Goal: Transaction & Acquisition: Purchase product/service

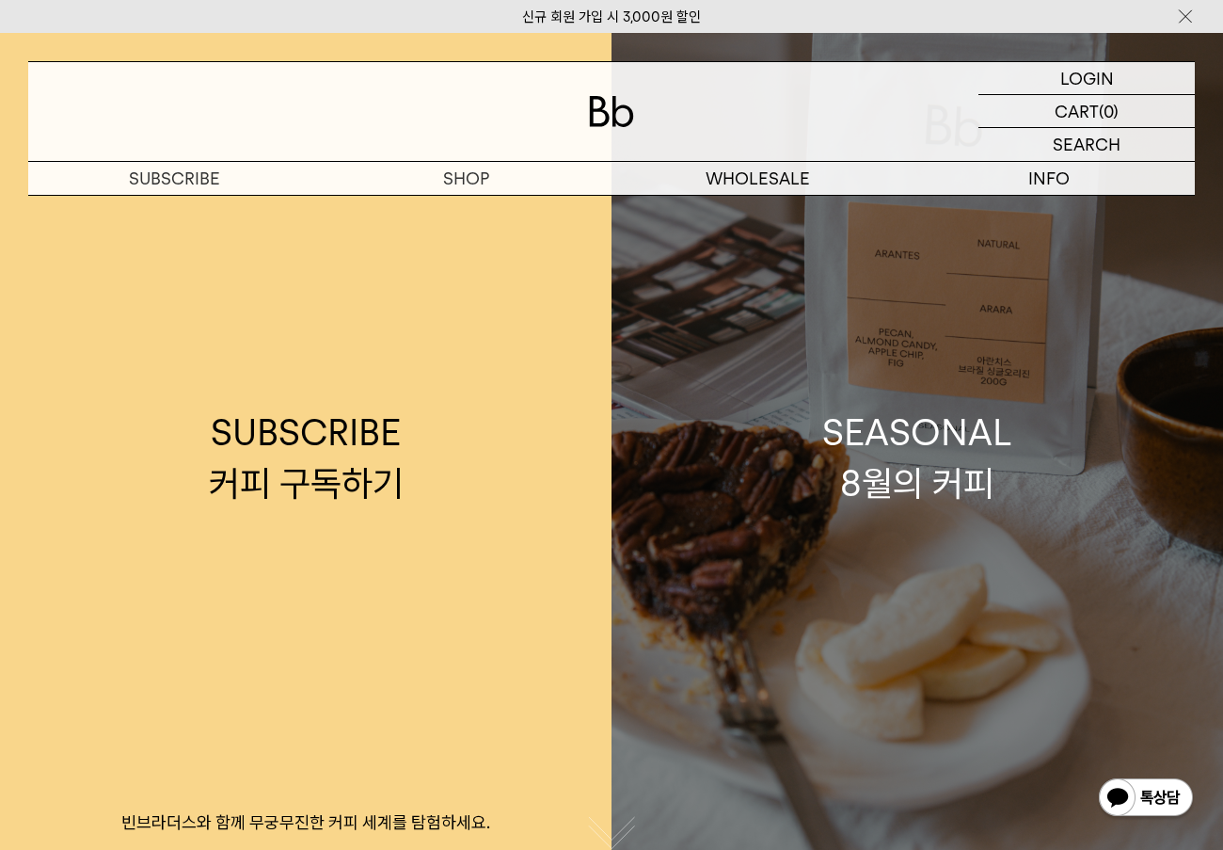
click at [993, 256] on link "SEASONAL 8월의 커피" at bounding box center [918, 458] width 612 height 850
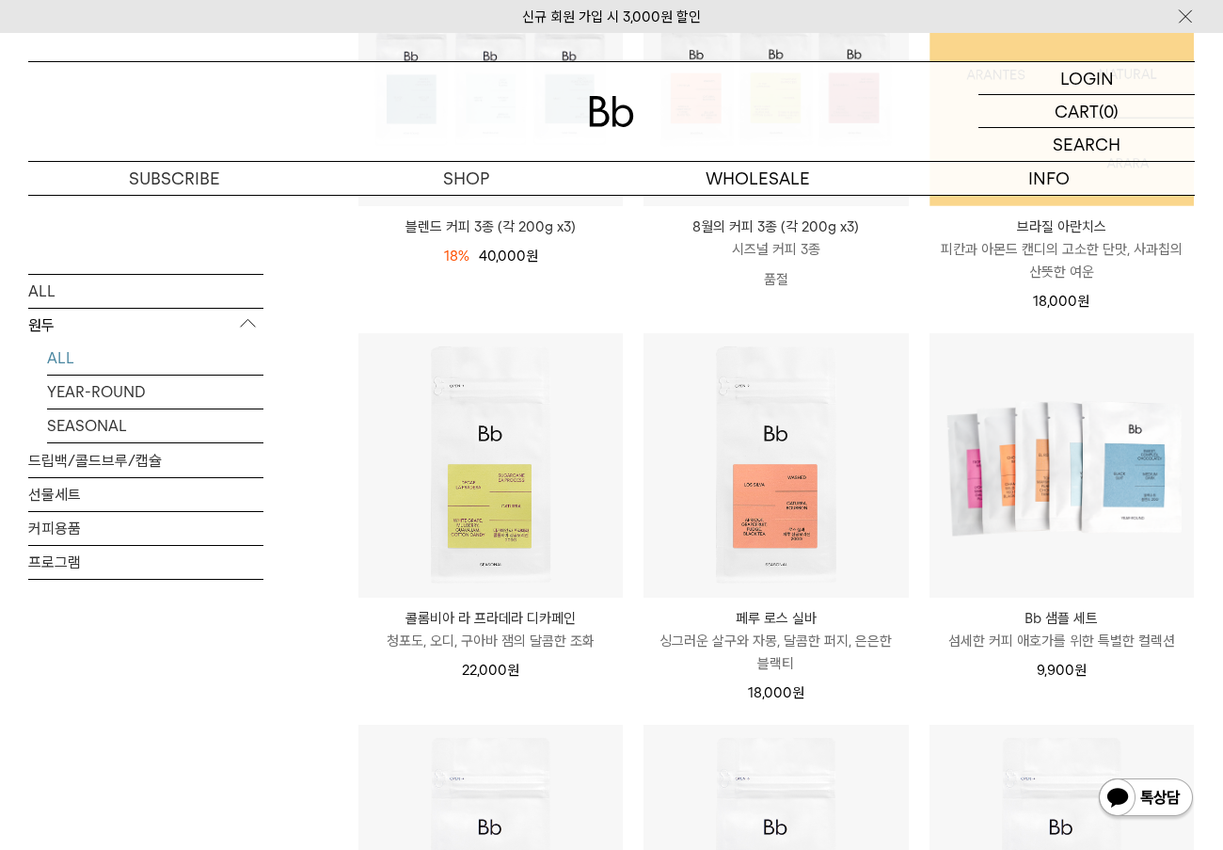
scroll to position [471, 0]
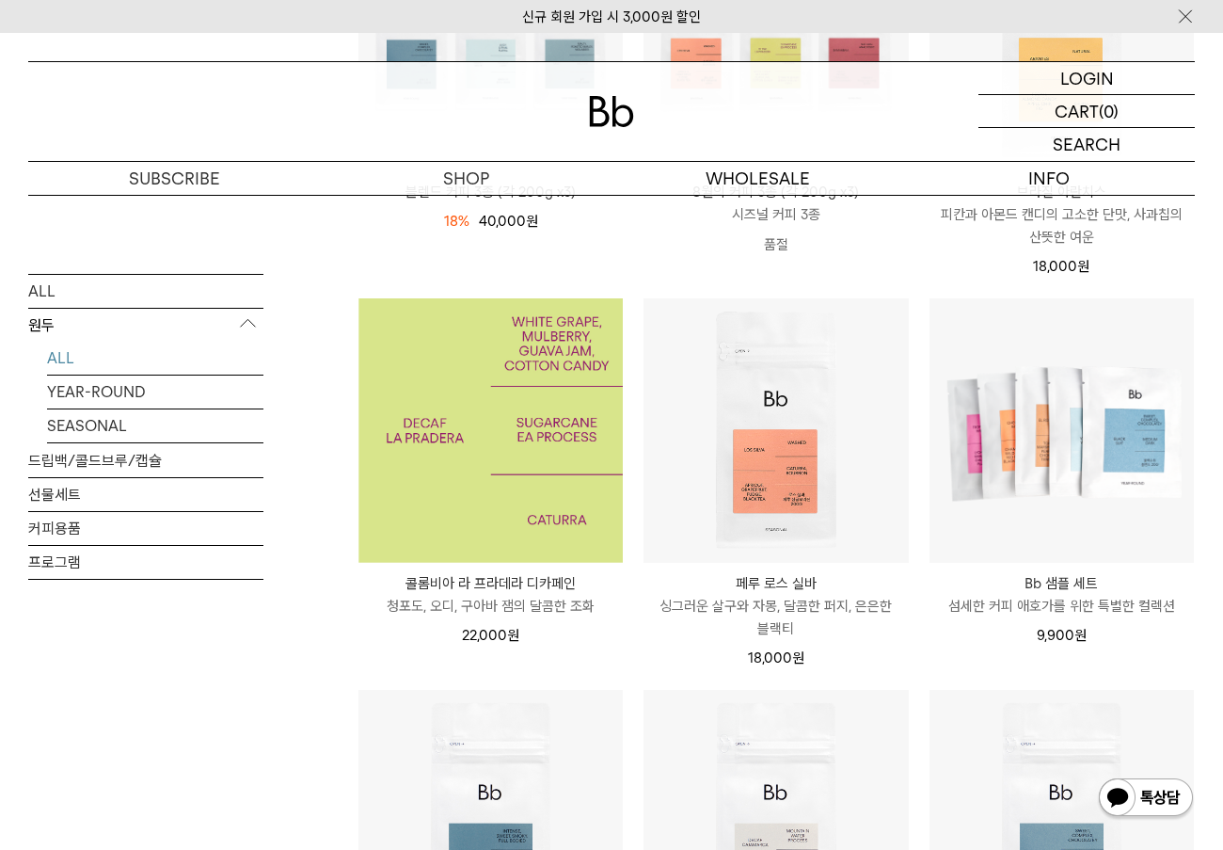
click at [474, 517] on img at bounding box center [491, 430] width 264 height 264
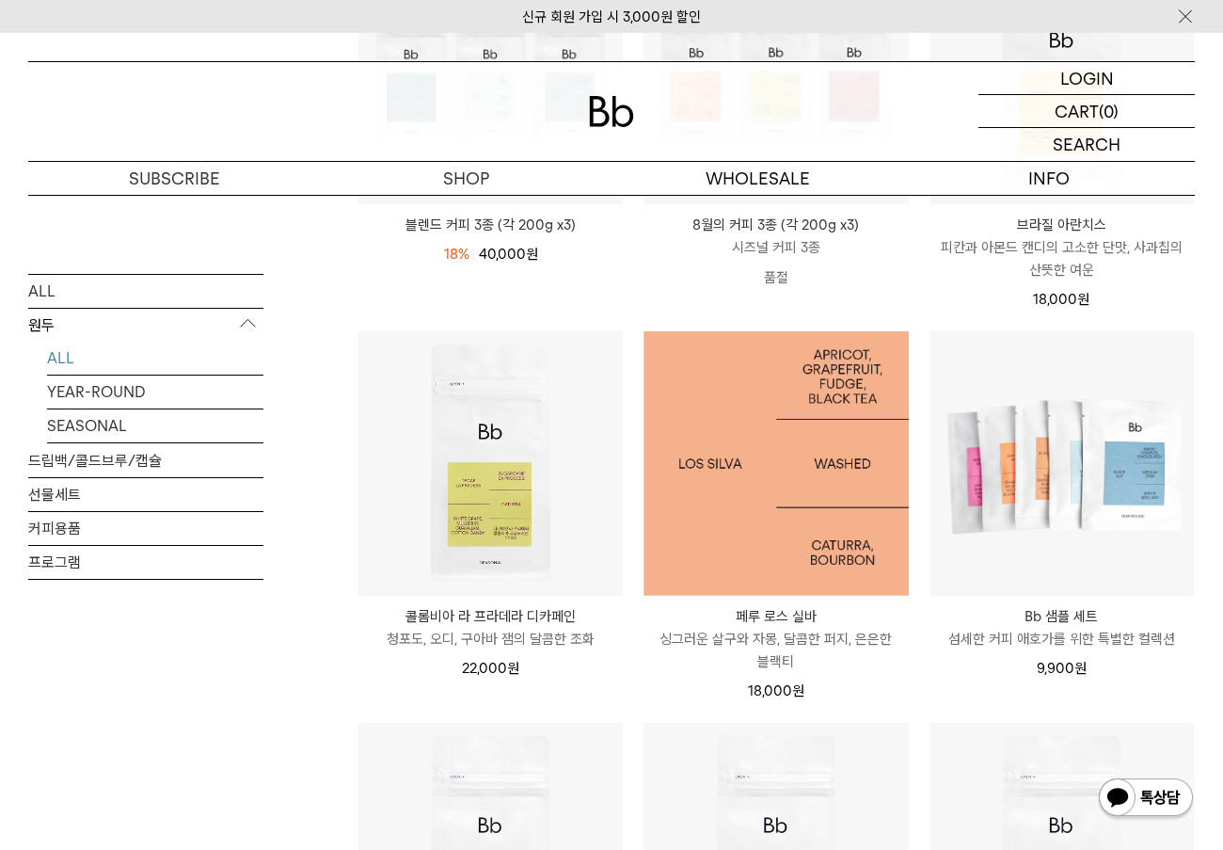
scroll to position [471, 0]
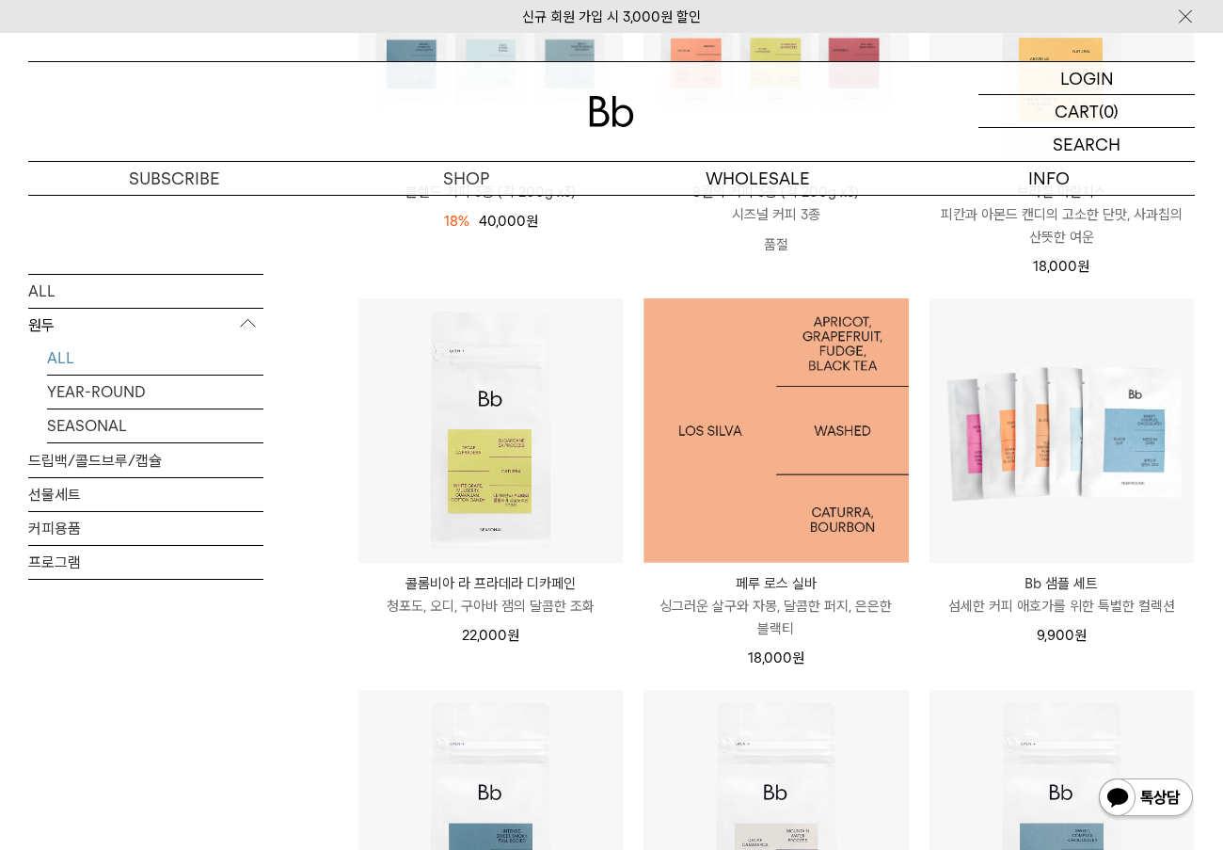
click at [813, 467] on img at bounding box center [776, 430] width 264 height 264
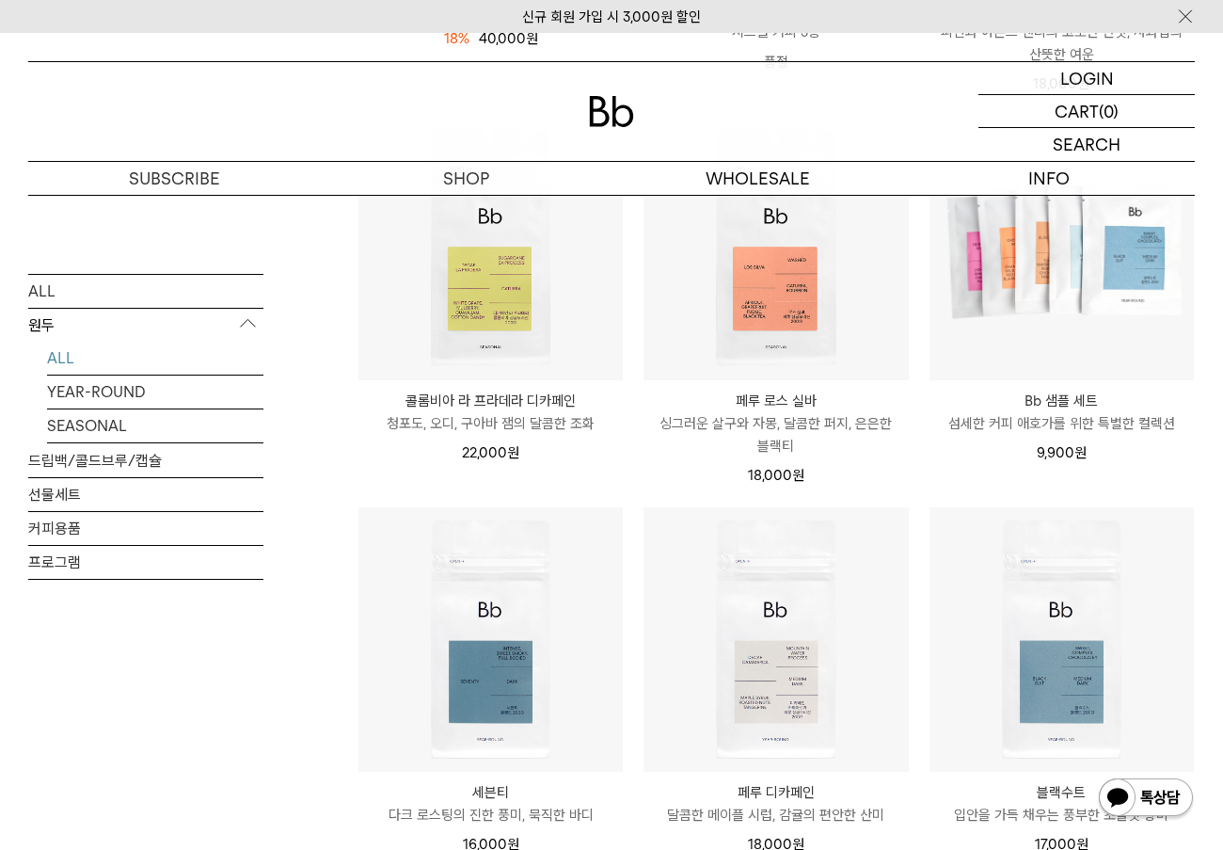
scroll to position [343, 0]
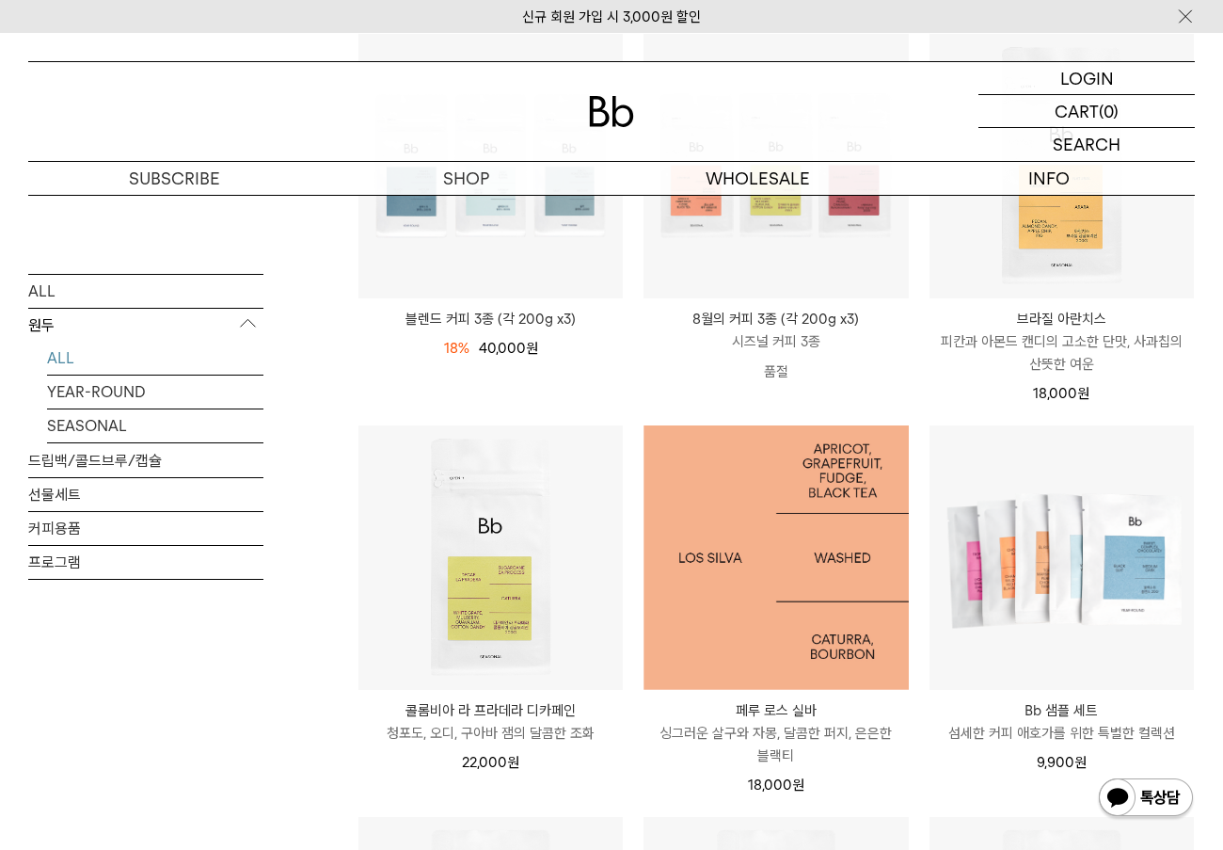
click at [733, 590] on img at bounding box center [776, 557] width 264 height 264
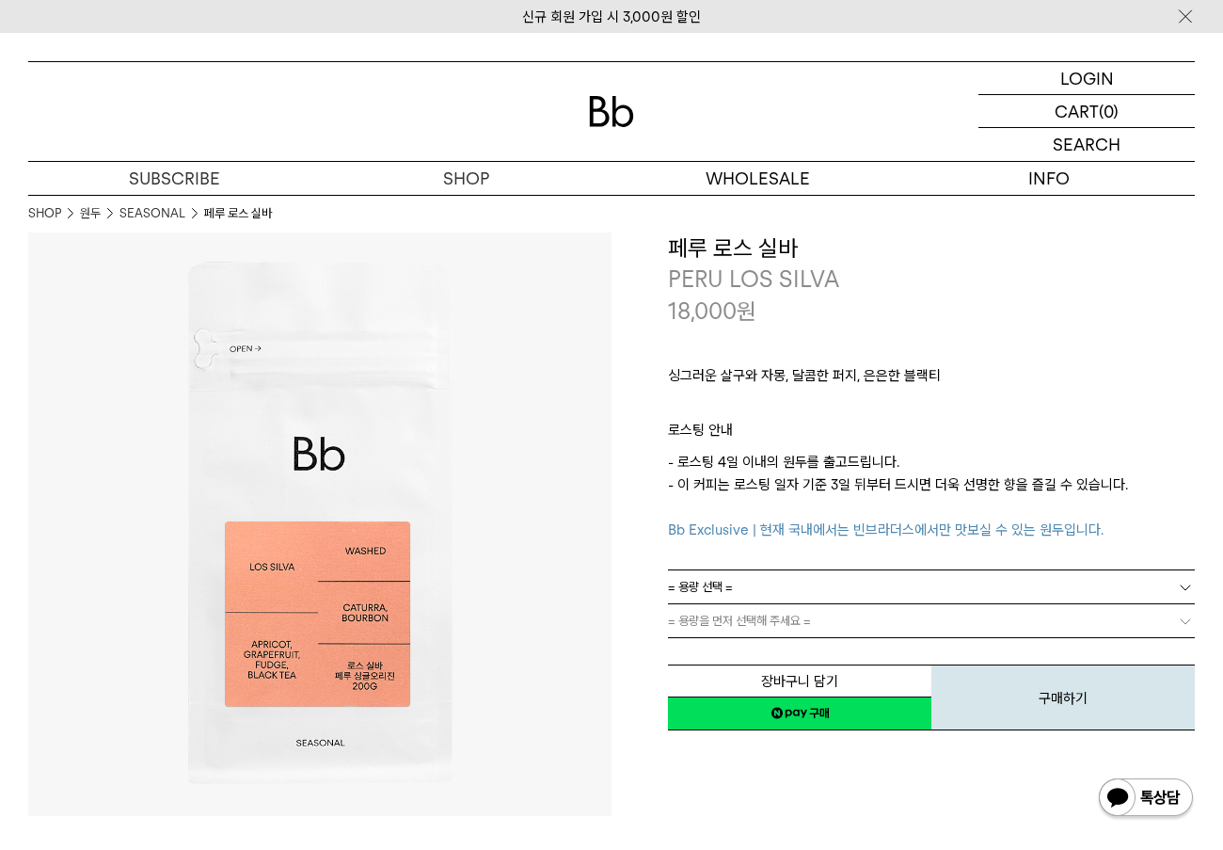
click at [918, 588] on link "= 용량 선택 =" at bounding box center [931, 586] width 527 height 33
click at [770, 653] on li "600g" at bounding box center [941, 655] width 508 height 34
click at [808, 619] on link "= 분쇄도 선택 =" at bounding box center [931, 620] width 527 height 33
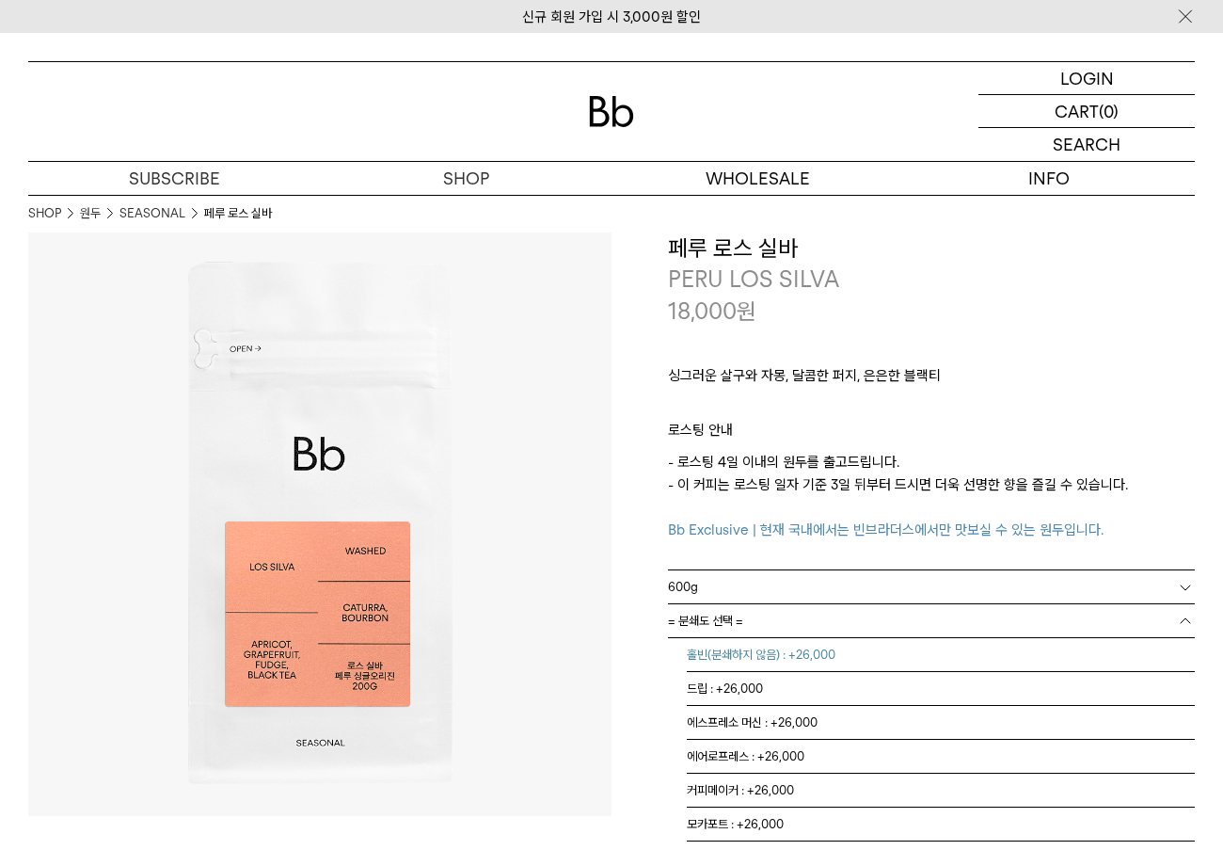
click at [774, 662] on li "홀빈(분쇄하지 않음) : +26,000" at bounding box center [941, 655] width 508 height 34
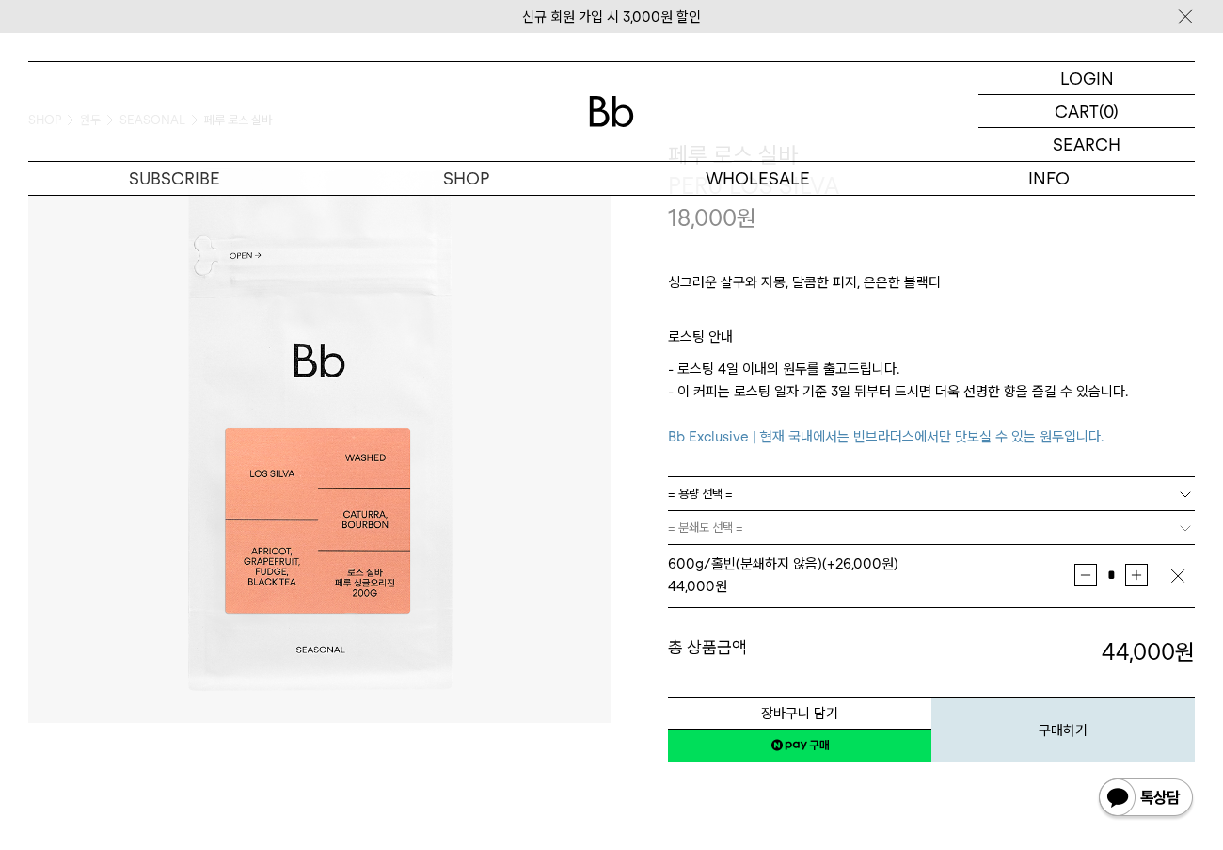
scroll to position [94, 0]
click at [753, 503] on link "= 용량 선택 =" at bounding box center [931, 492] width 527 height 33
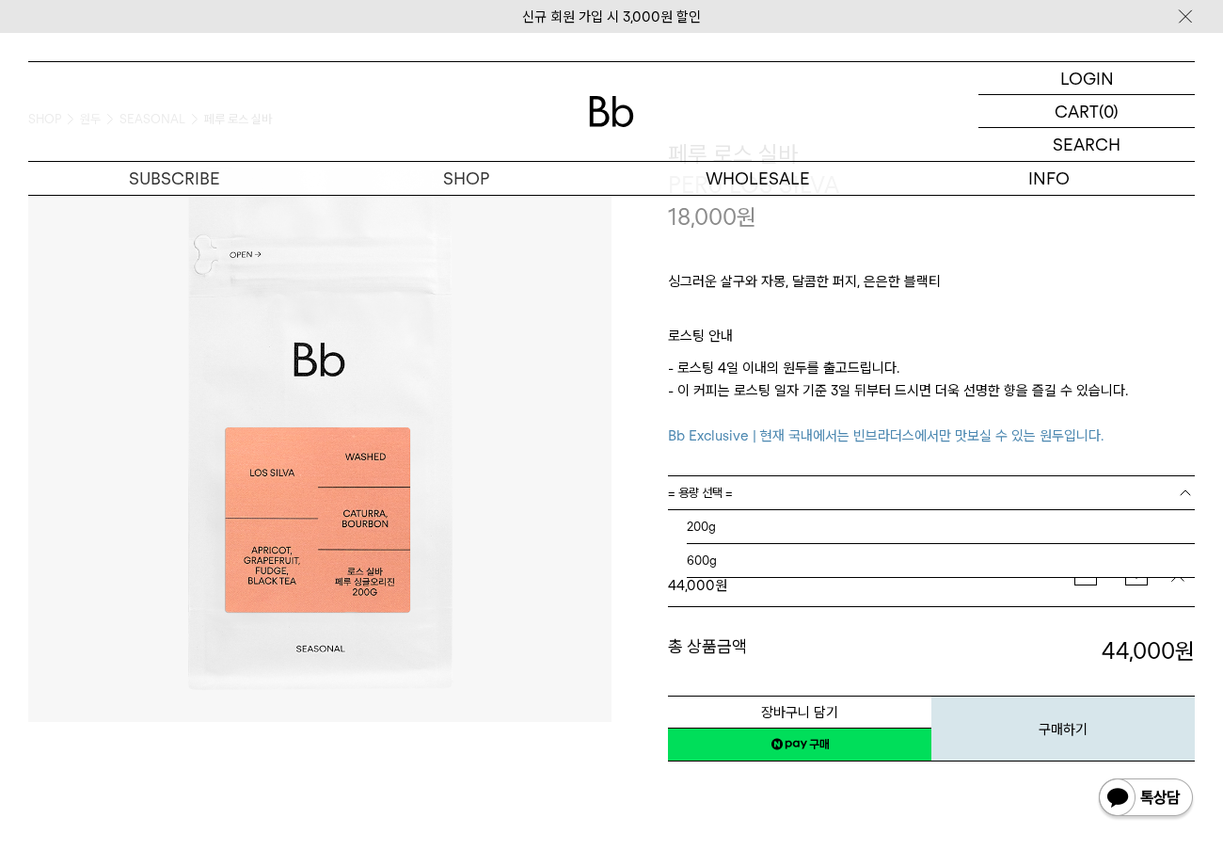
click at [753, 503] on link "= 용량 선택 =" at bounding box center [931, 492] width 527 height 33
click at [1105, 304] on p "ㅤ" at bounding box center [931, 313] width 527 height 23
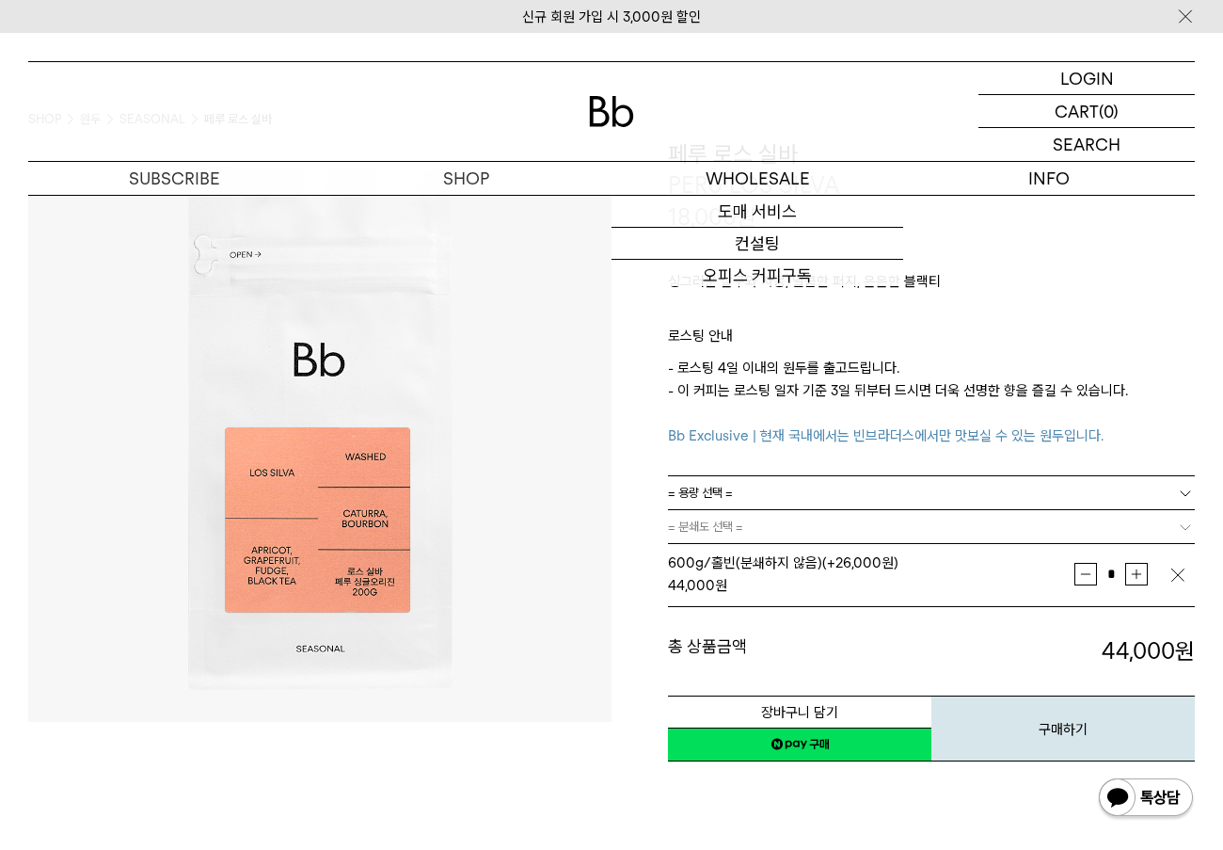
click at [1037, 296] on p "싱그러운 살구와 자몽, 달콤한 퍼지, 은은한 블랙티" at bounding box center [931, 286] width 527 height 32
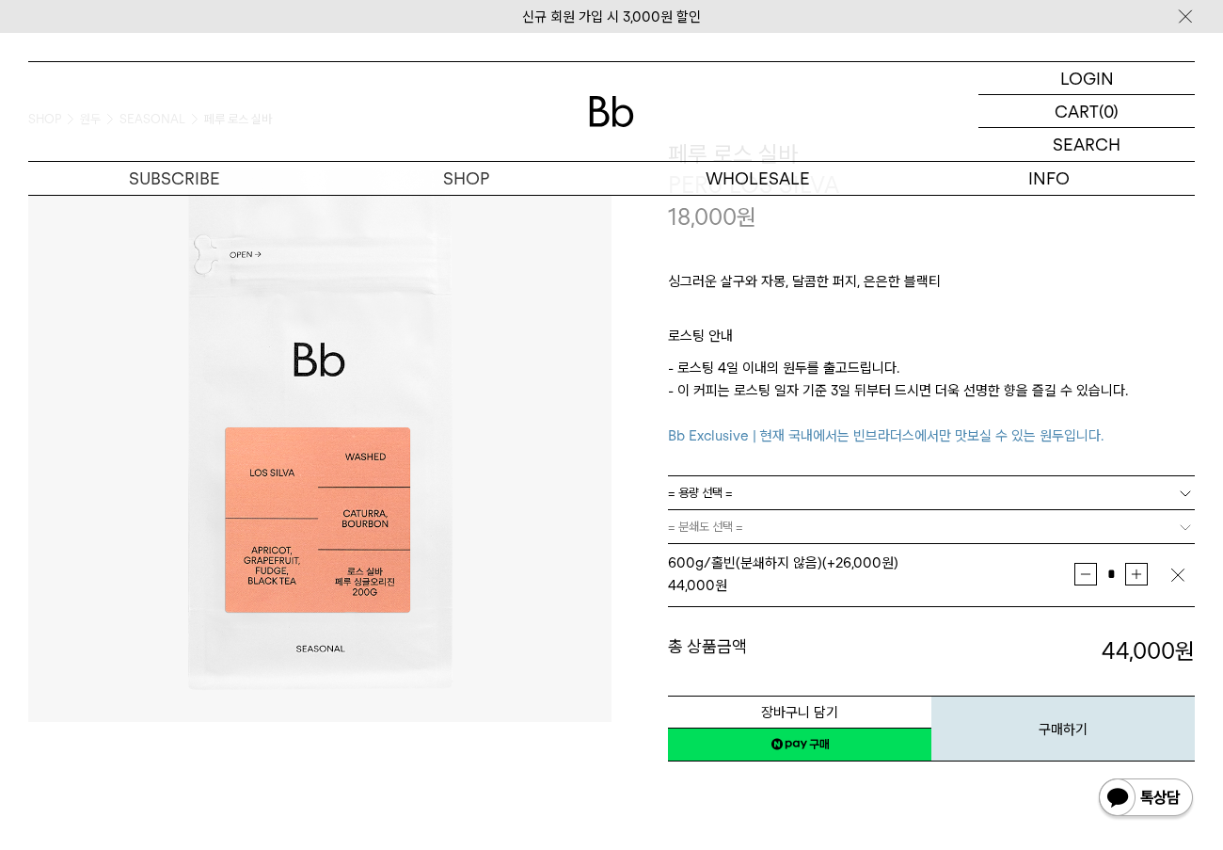
scroll to position [0, 0]
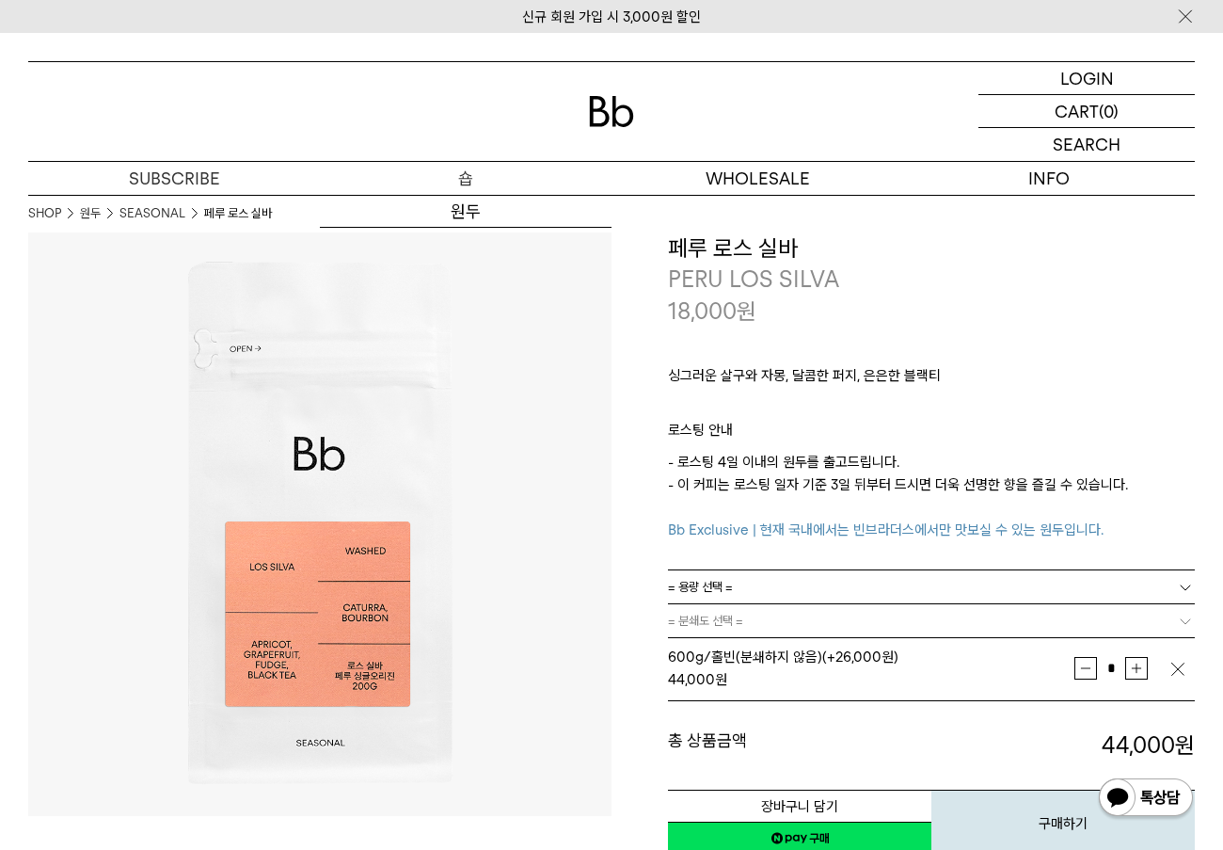
click at [449, 182] on p "숍" at bounding box center [466, 178] width 292 height 33
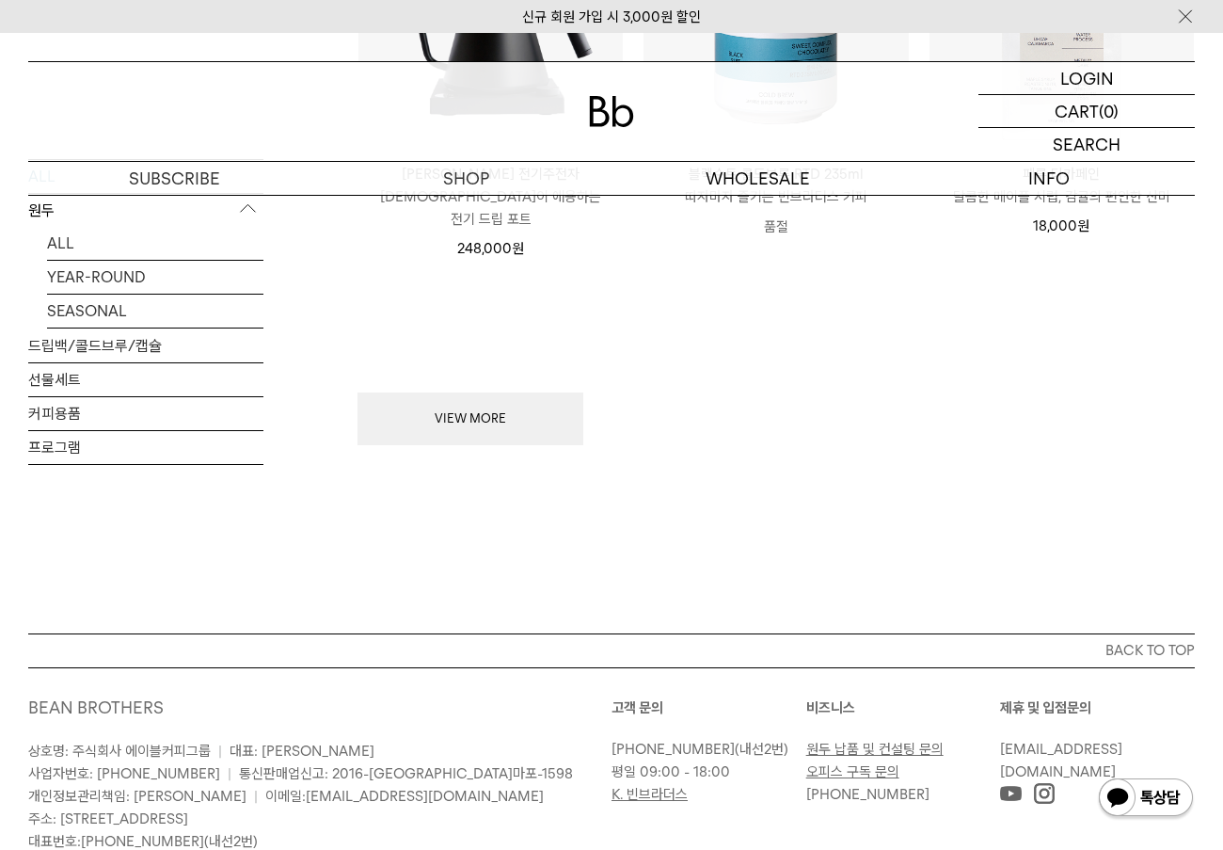
scroll to position [1882, 0]
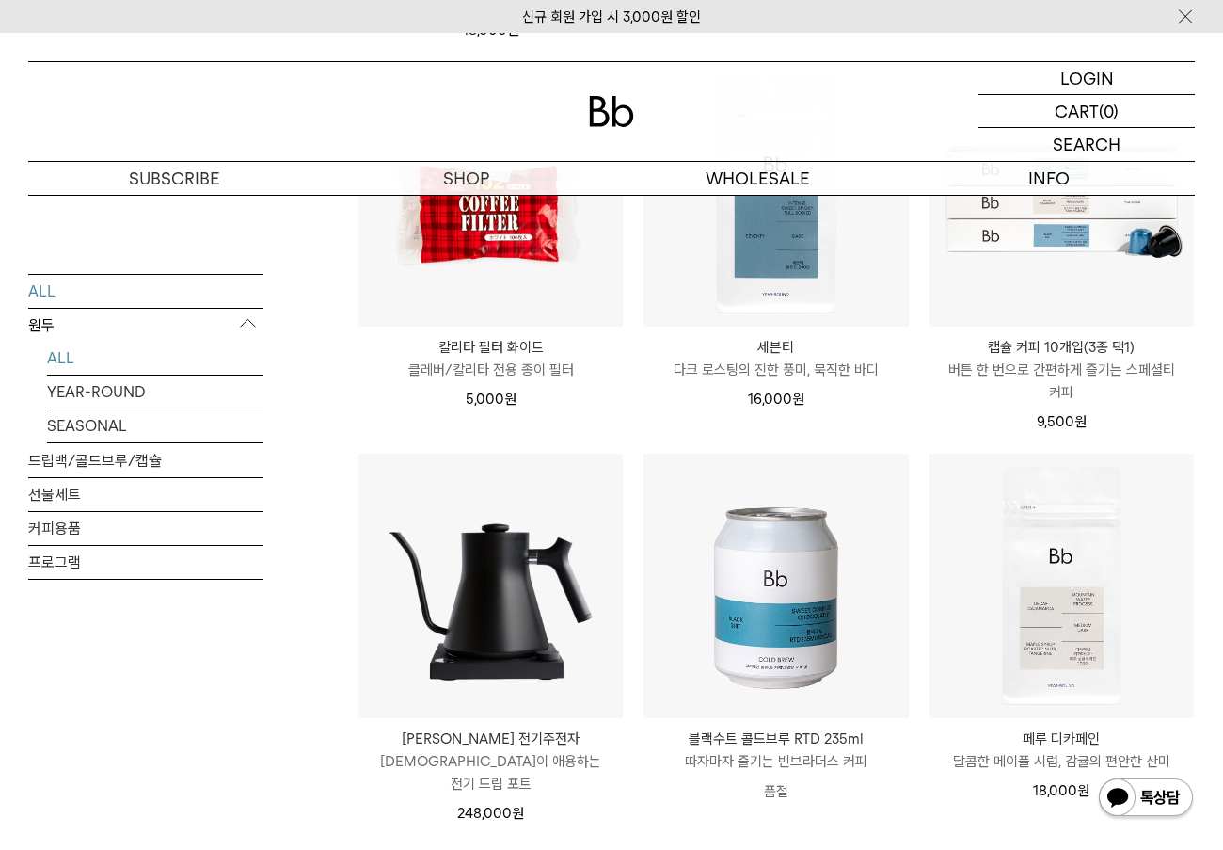
click at [72, 357] on link "ALL" at bounding box center [155, 357] width 216 height 33
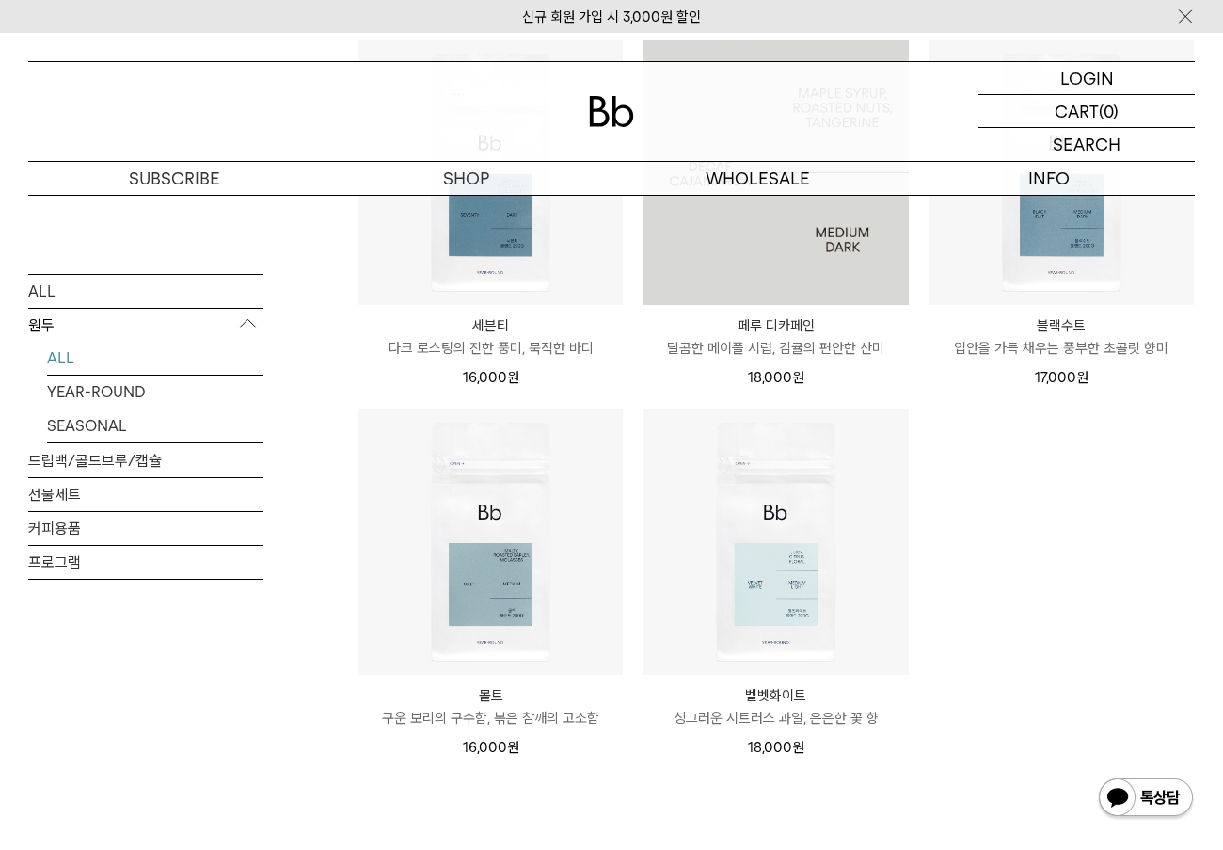
scroll to position [1129, 0]
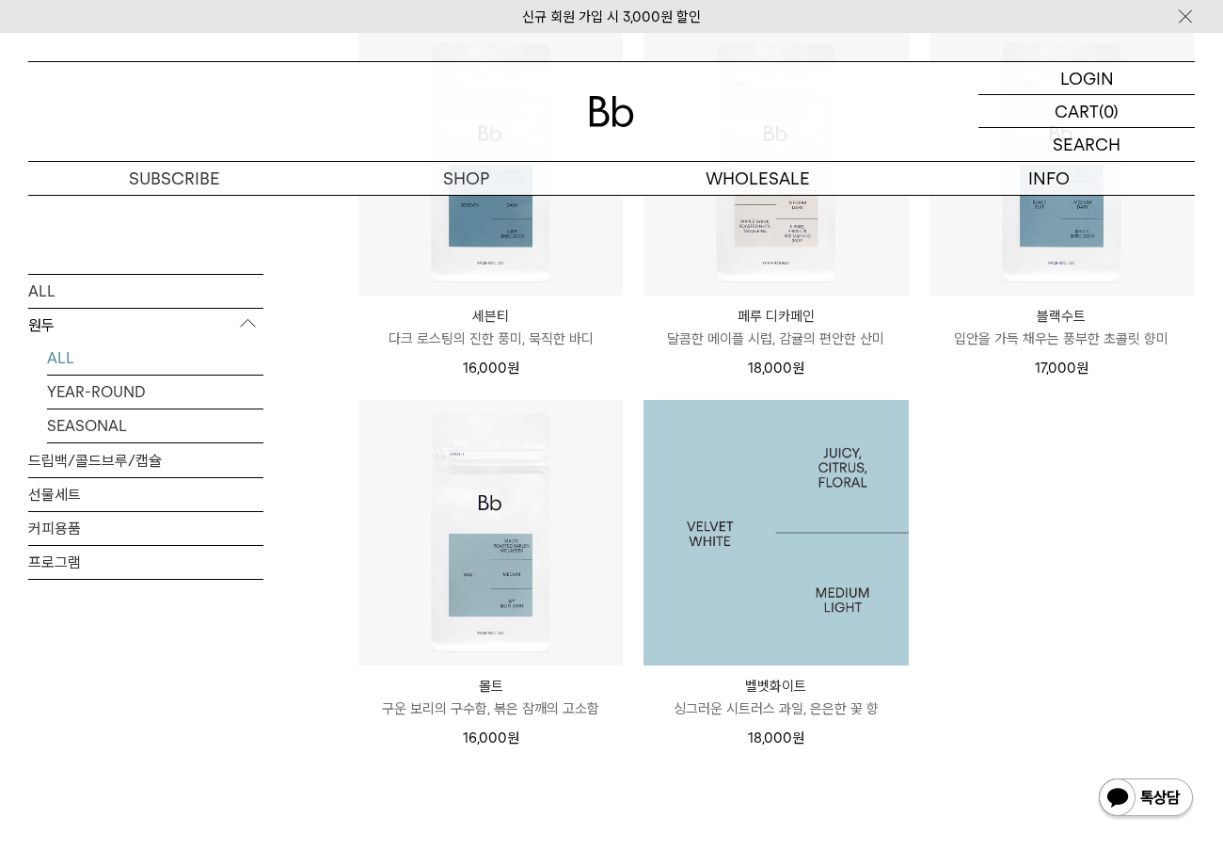
click at [741, 592] on img at bounding box center [776, 532] width 264 height 264
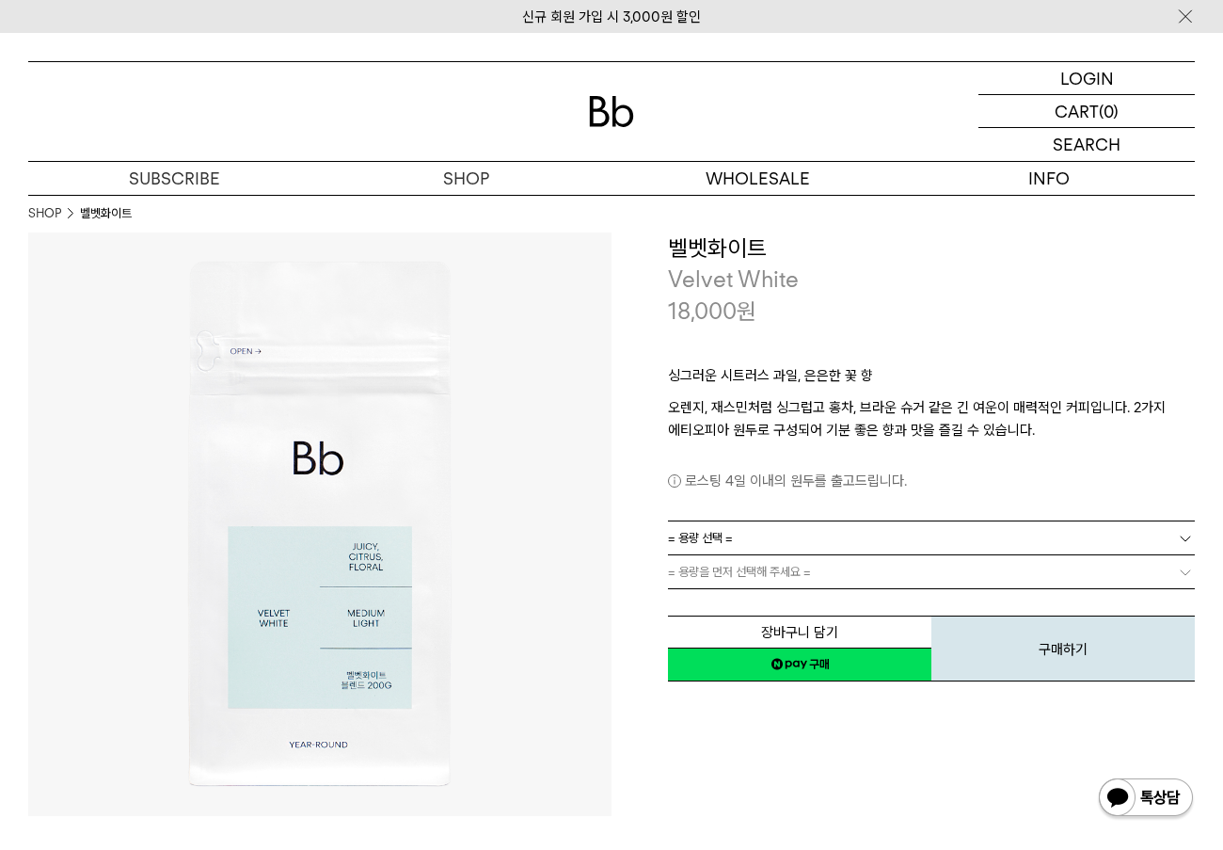
click at [774, 576] on span "= 용량을 먼저 선택해 주세요 =" at bounding box center [739, 571] width 143 height 33
click at [908, 527] on link "= 용량 선택 =" at bounding box center [931, 537] width 527 height 33
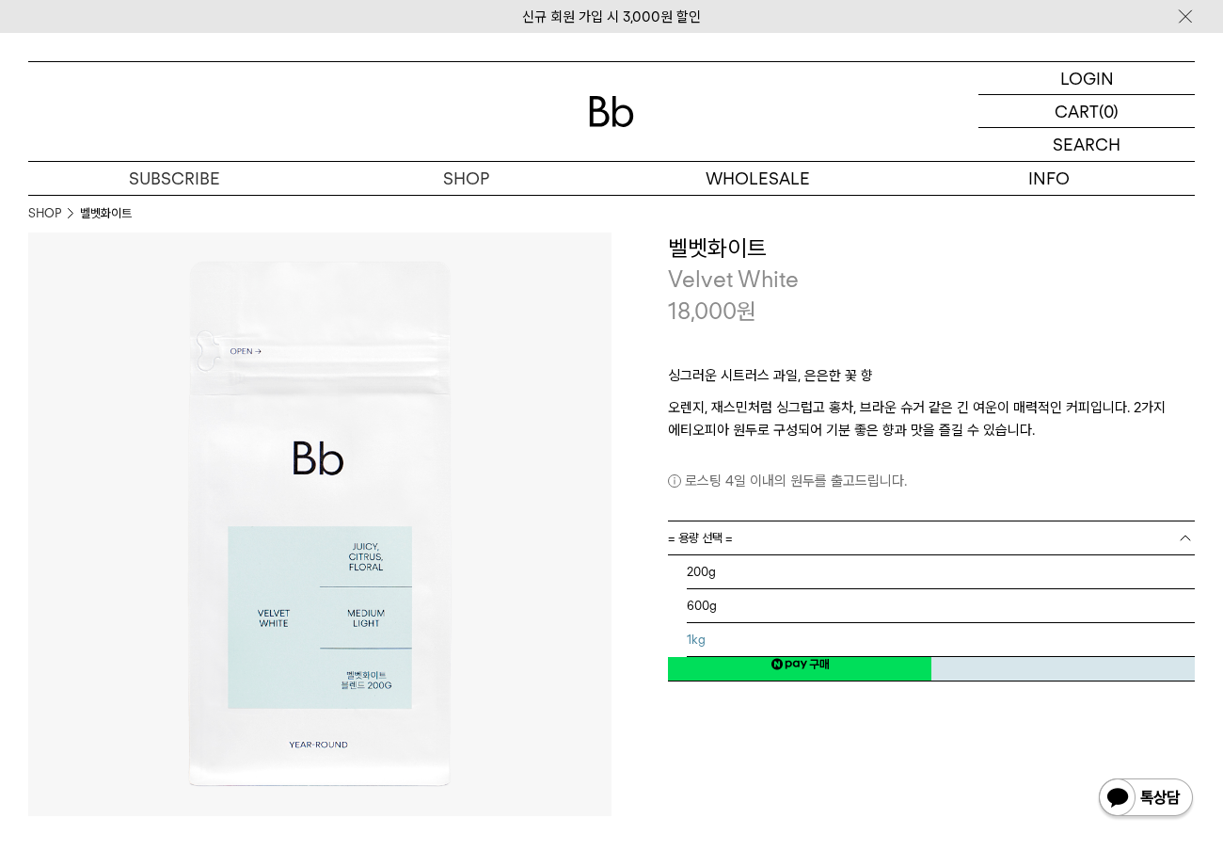
click at [787, 648] on li "1kg" at bounding box center [941, 640] width 508 height 34
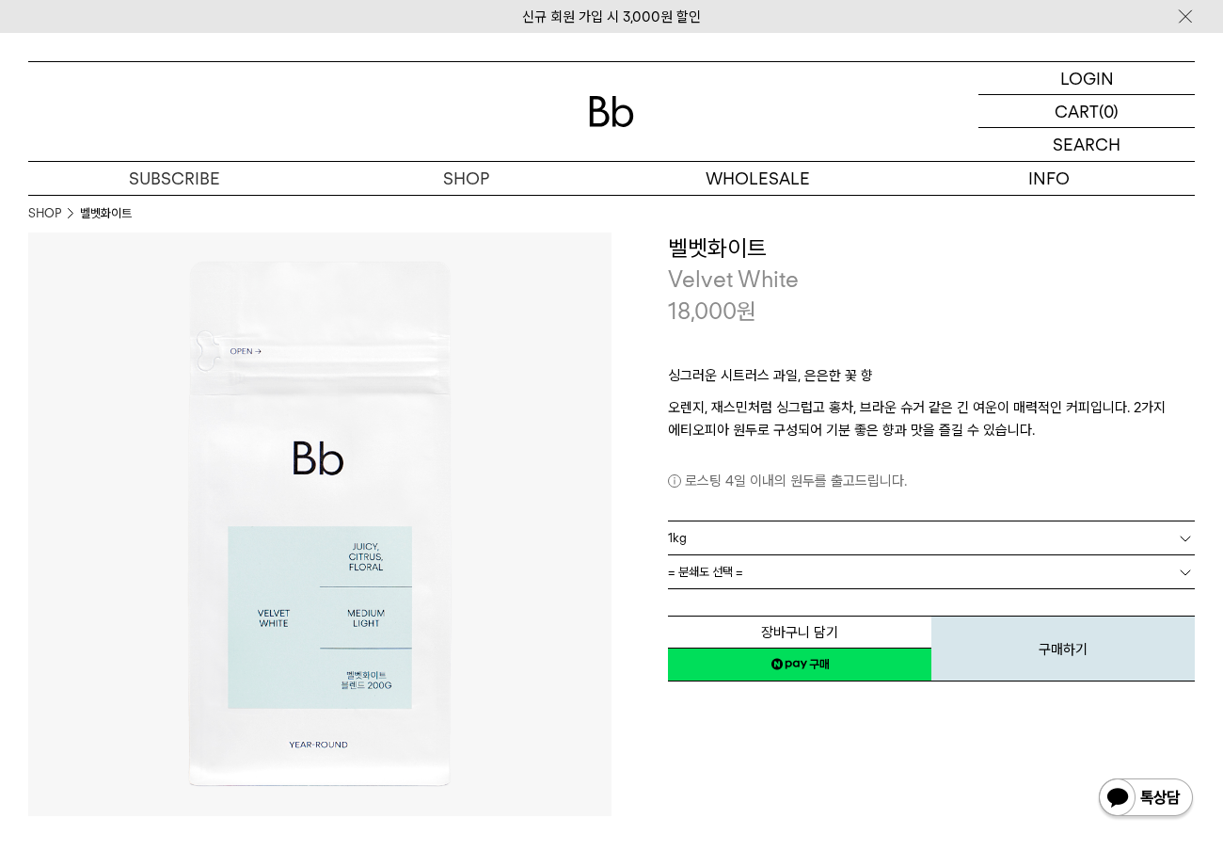
click at [859, 571] on link "= 분쇄도 선택 =" at bounding box center [931, 571] width 527 height 33
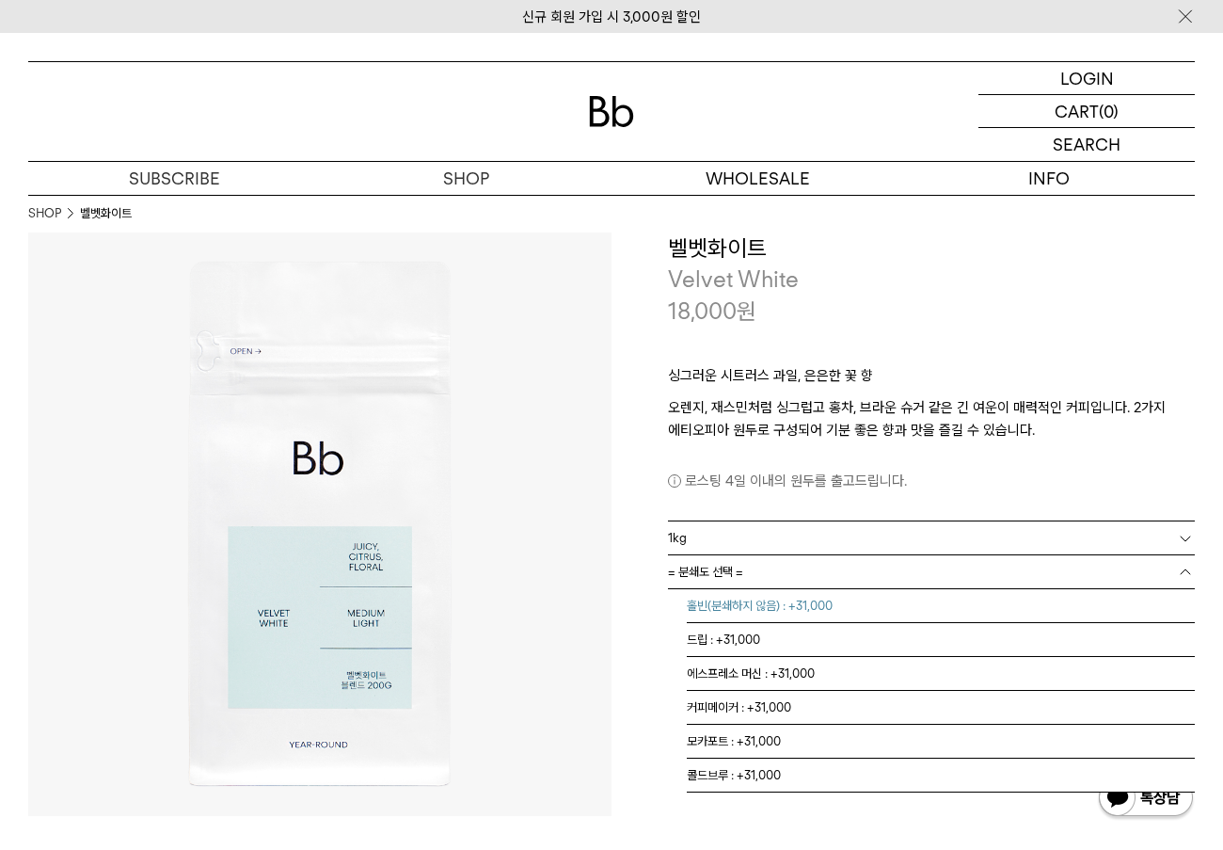
click at [789, 613] on li "홀빈(분쇄하지 않음) : +31,000" at bounding box center [941, 606] width 508 height 34
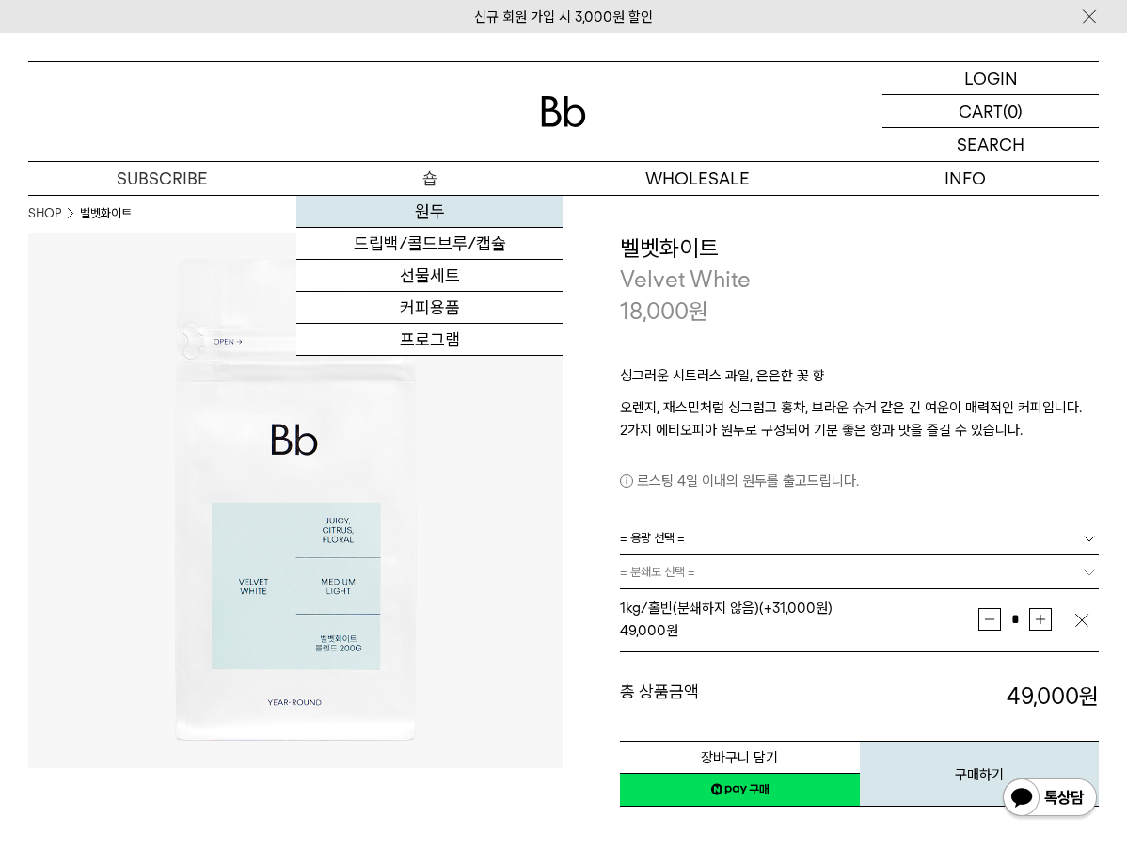
click at [421, 213] on link "원두" at bounding box center [430, 212] width 268 height 32
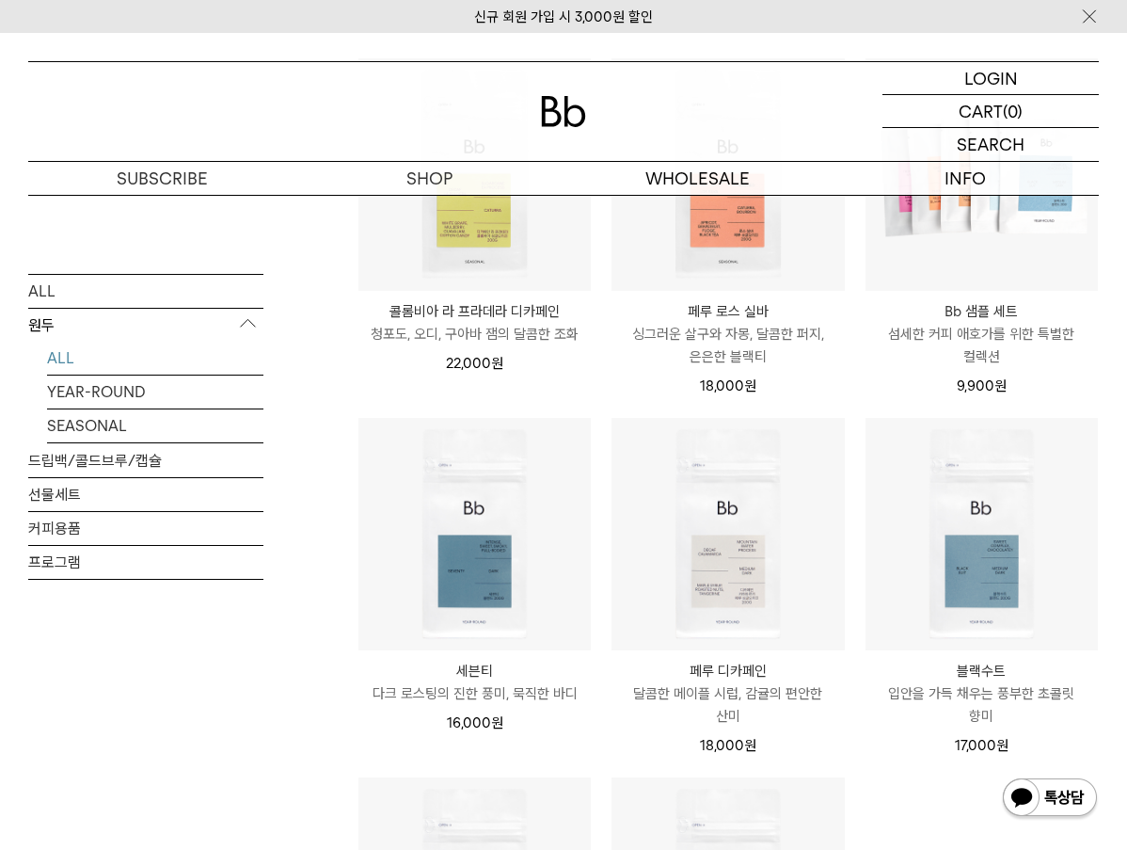
scroll to position [659, 0]
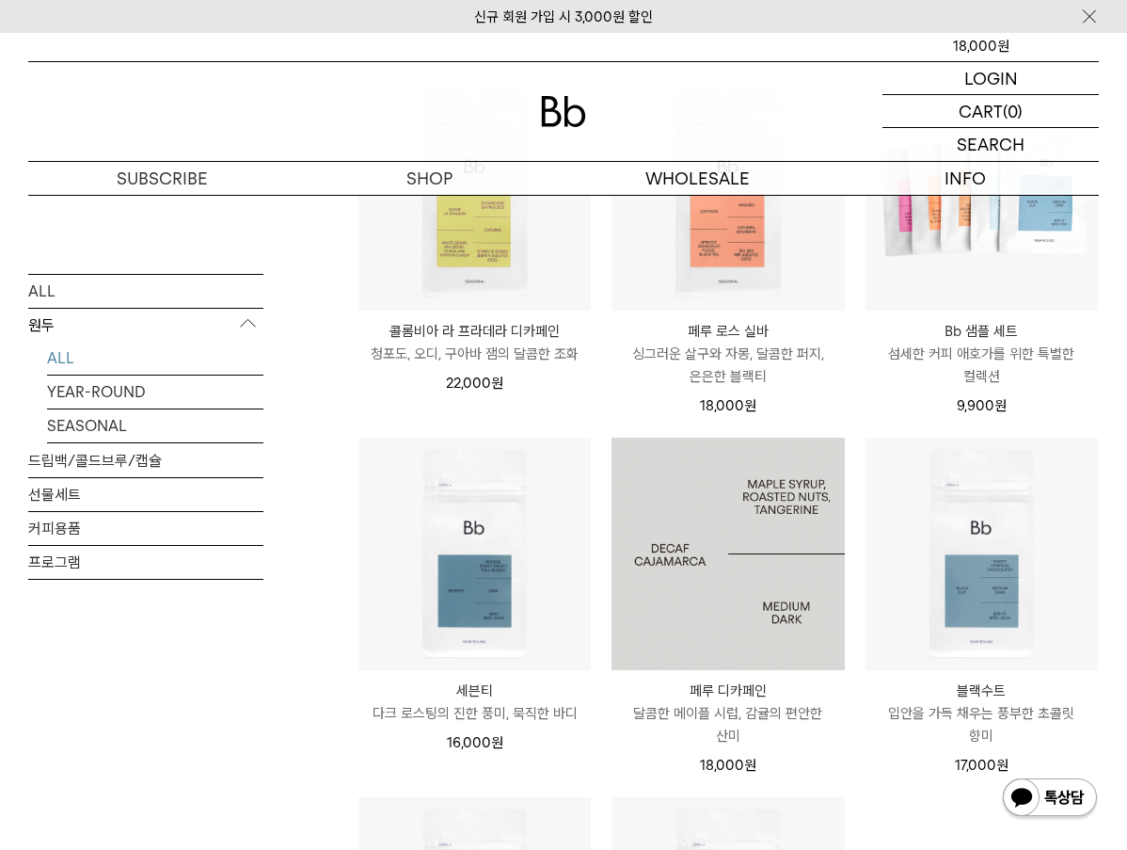
click at [756, 585] on img at bounding box center [728, 554] width 232 height 232
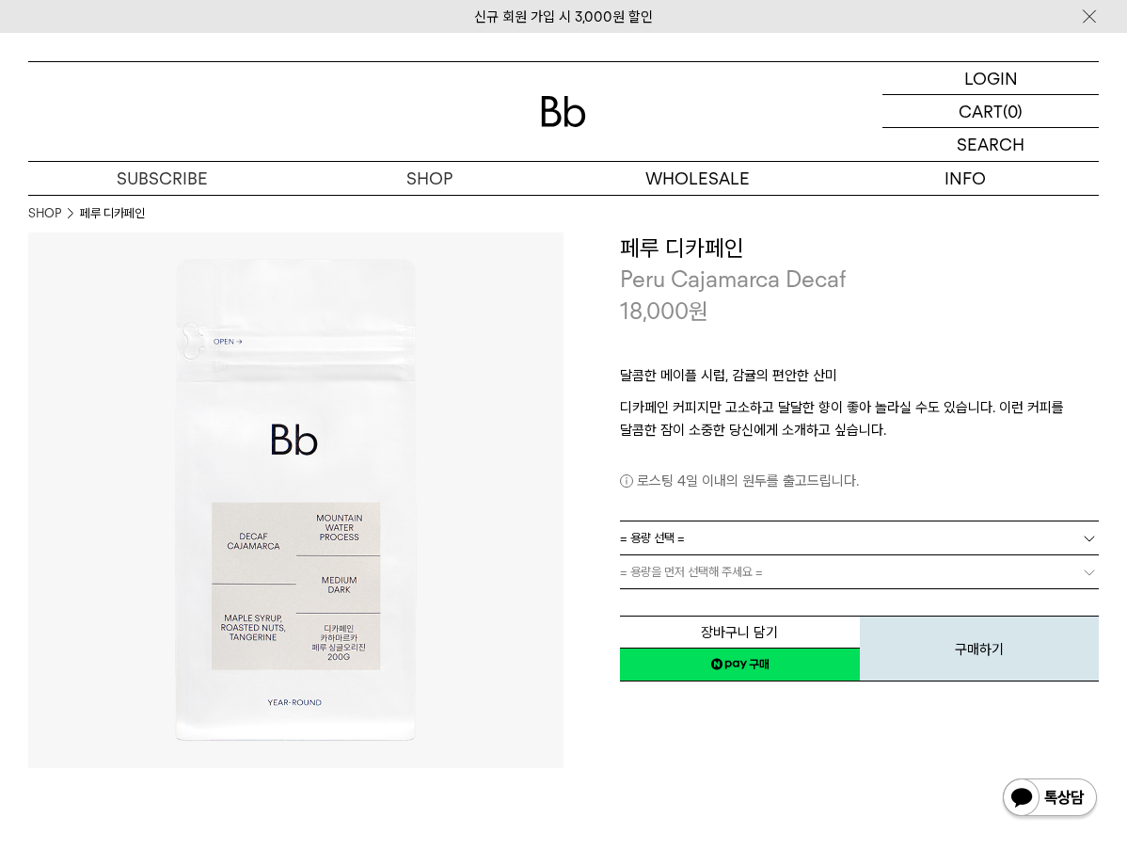
click at [777, 533] on link "= 용량 선택 =" at bounding box center [859, 537] width 479 height 33
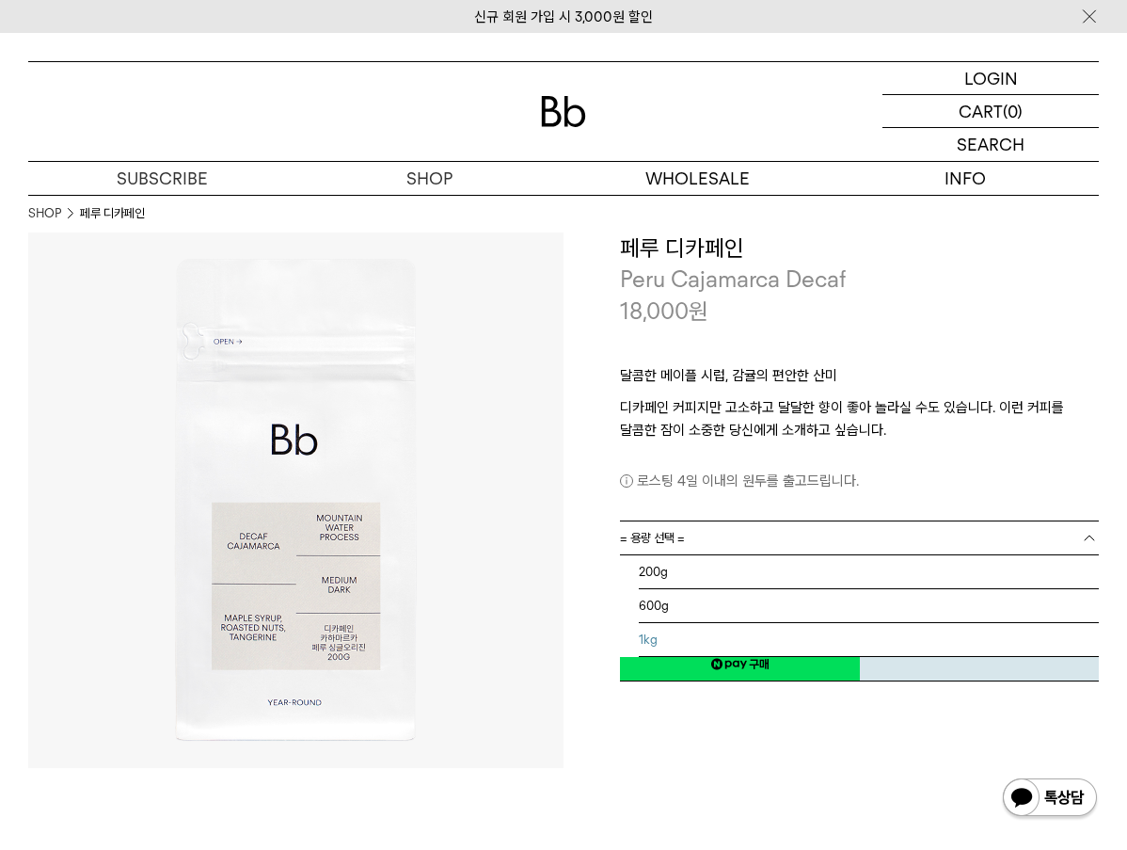
click at [726, 646] on li "1kg" at bounding box center [869, 640] width 460 height 34
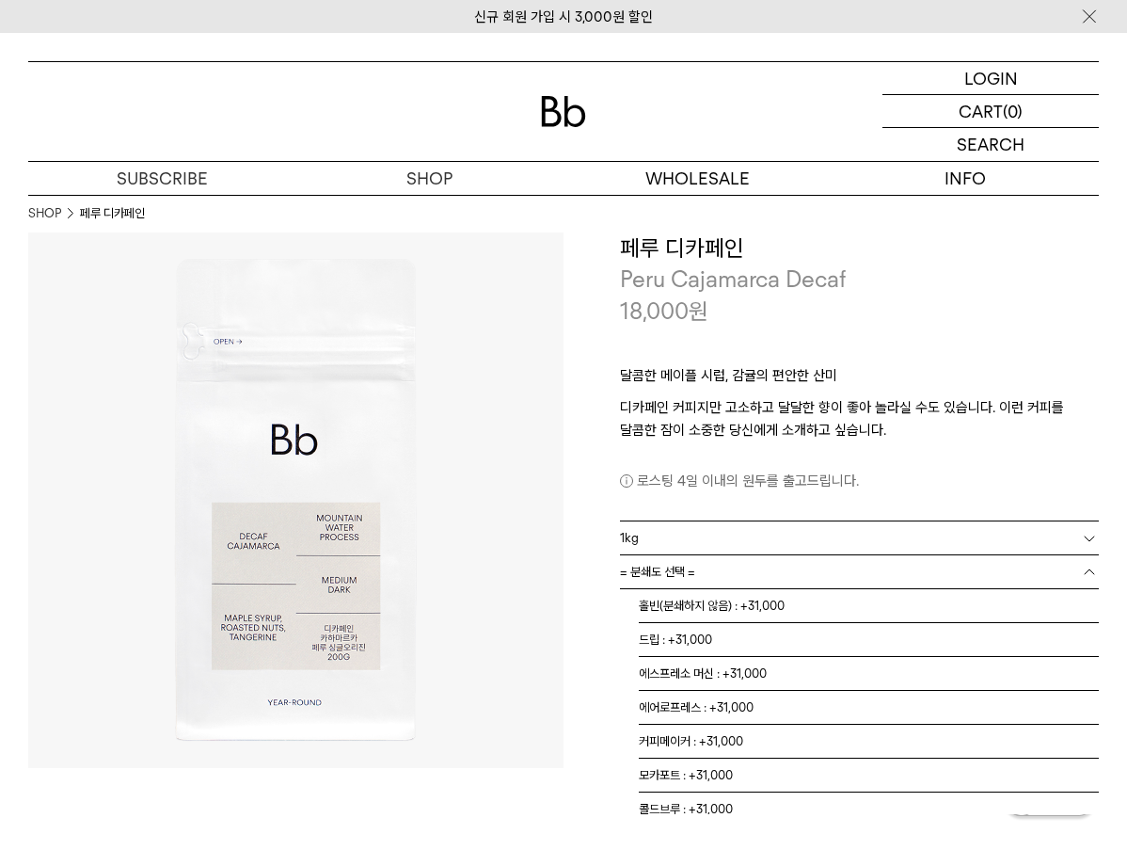
click at [852, 570] on link "= 분쇄도 선택 =" at bounding box center [859, 571] width 479 height 33
click at [824, 601] on li "홀빈(분쇄하지 않음) : +31,000" at bounding box center [869, 606] width 460 height 34
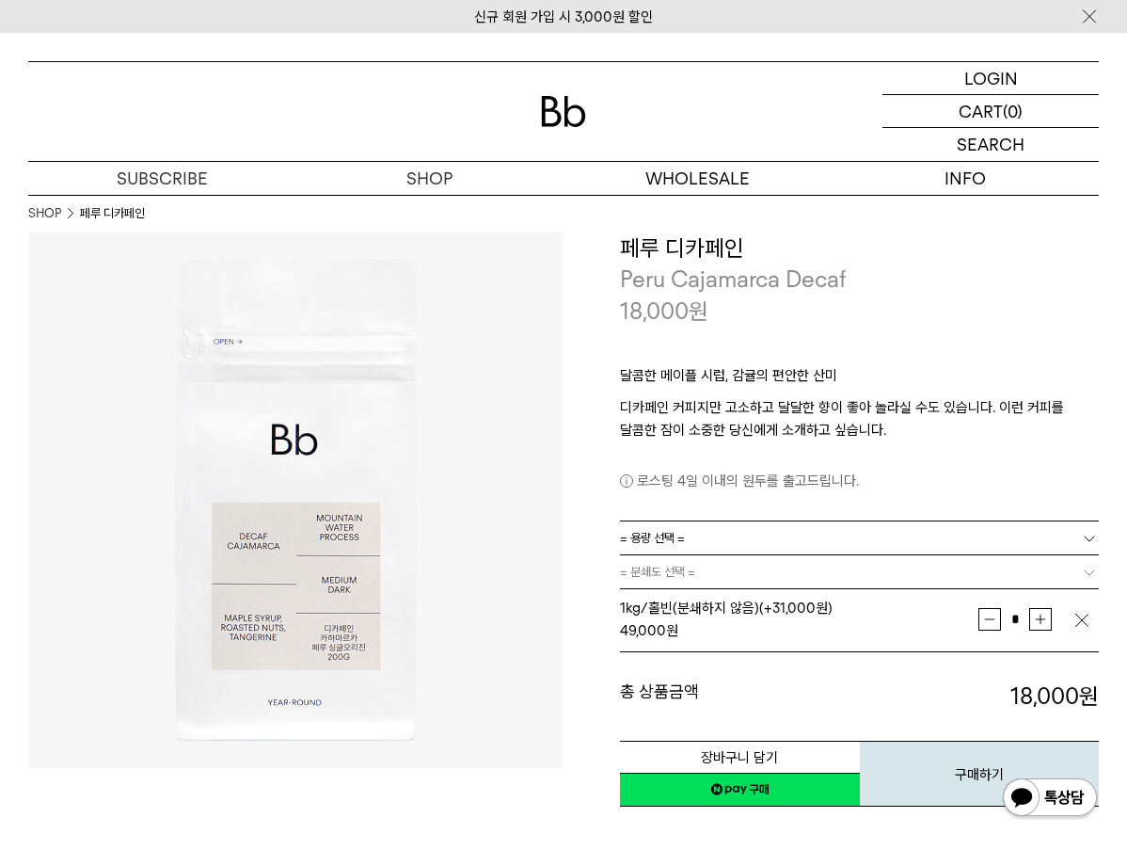
scroll to position [94, 0]
